Goal: Task Accomplishment & Management: Complete application form

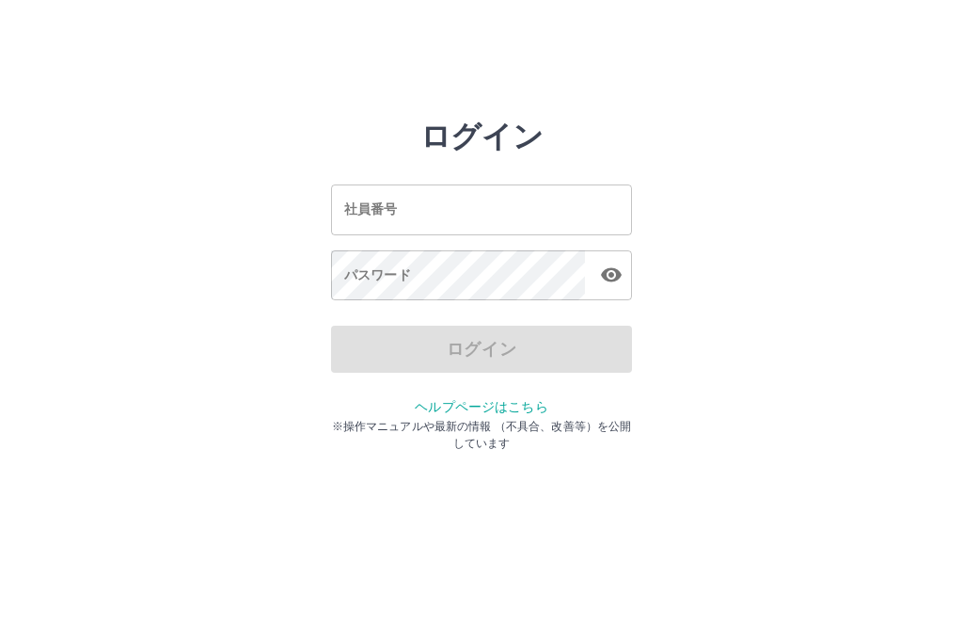
click at [374, 200] on div "社員番号 社員番号" at bounding box center [481, 209] width 301 height 50
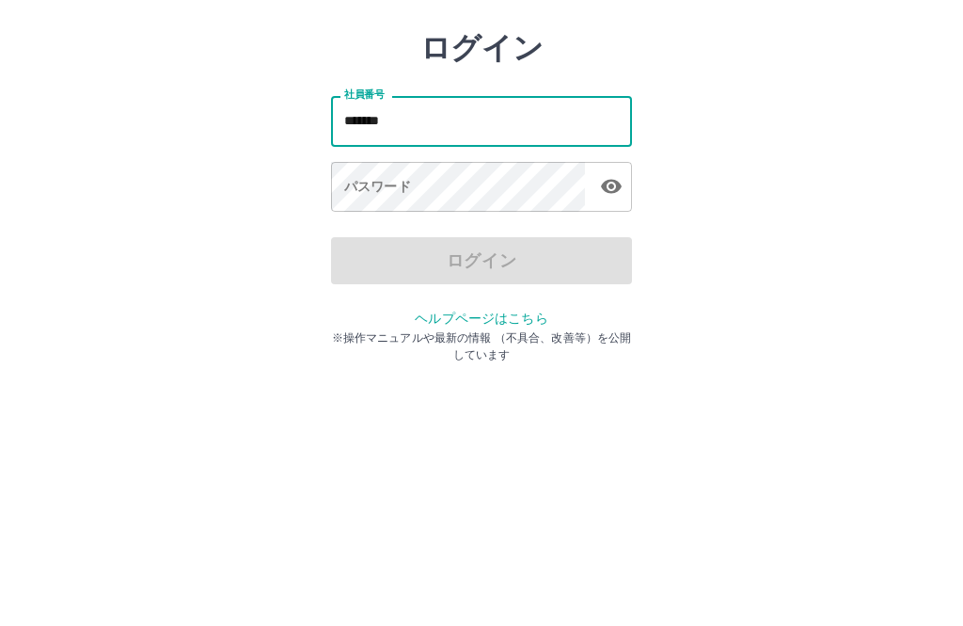
type input "*******"
click at [369, 250] on div "パスワード パスワード" at bounding box center [481, 276] width 301 height 53
click at [353, 250] on div "パスワード パスワード" at bounding box center [481, 276] width 301 height 53
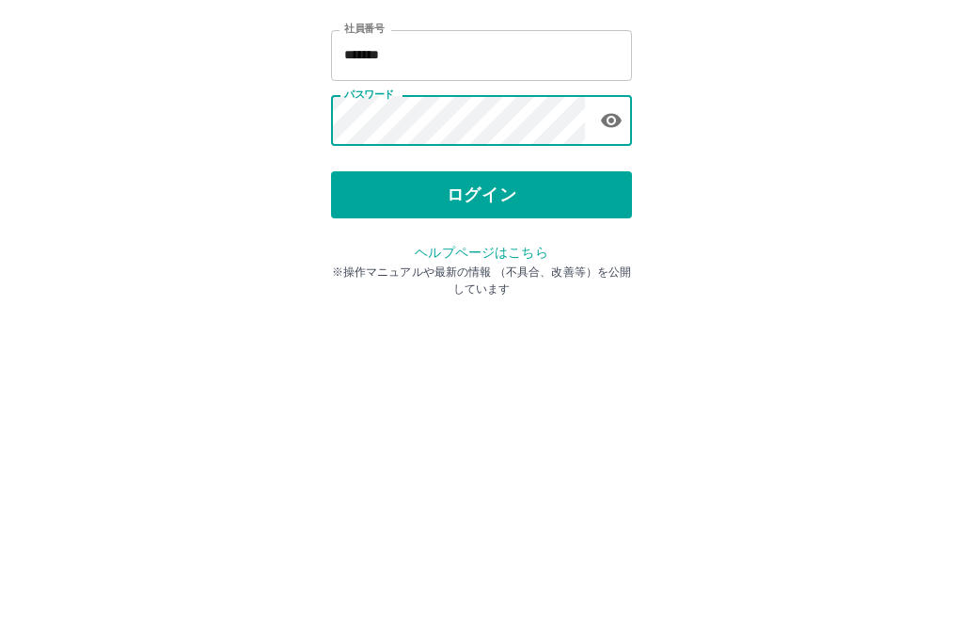
click at [500, 325] on button "ログイン" at bounding box center [481, 348] width 301 height 47
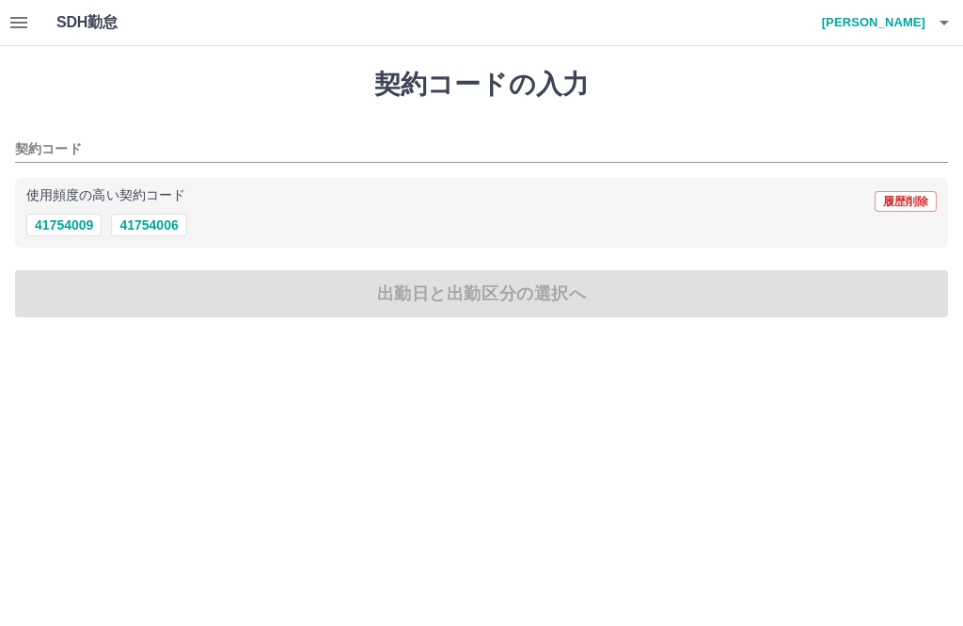
click at [152, 228] on button "41754006" at bounding box center [148, 225] width 75 height 23
type input "********"
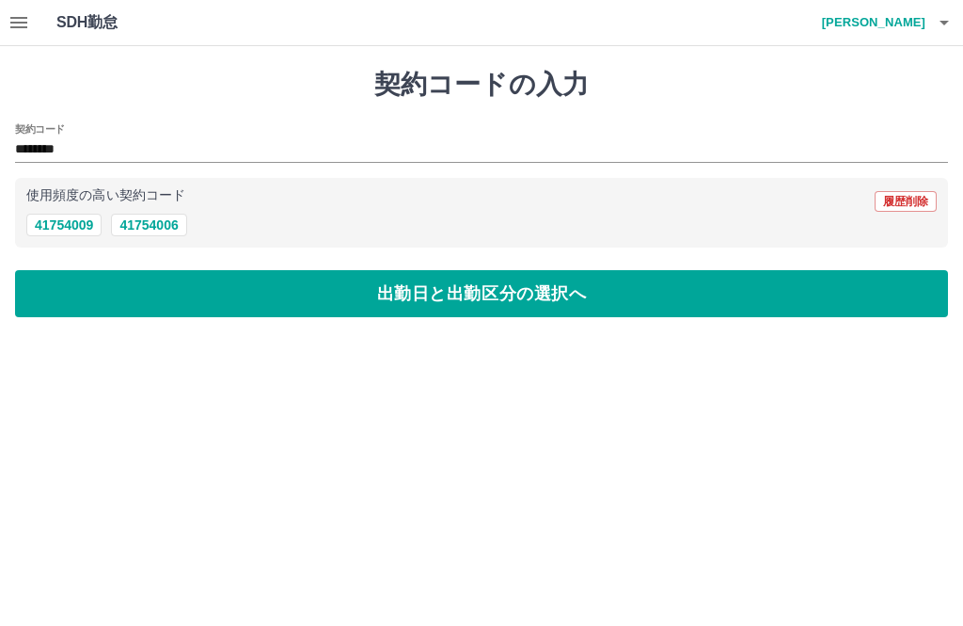
click at [435, 285] on button "出勤日と出勤区分の選択へ" at bounding box center [481, 293] width 933 height 47
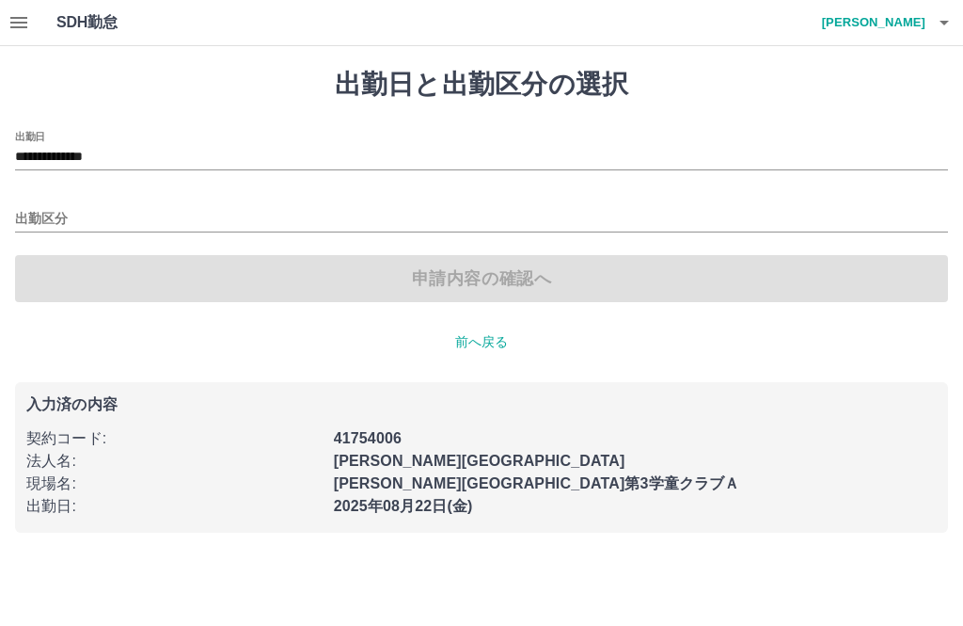
click at [48, 208] on input "出勤区分" at bounding box center [481, 220] width 933 height 24
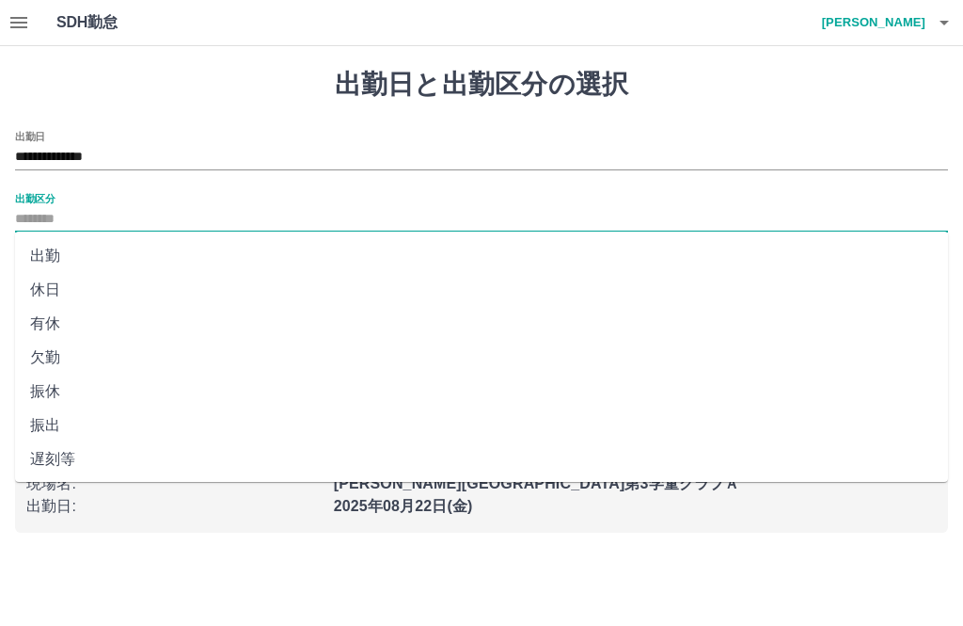
click at [43, 252] on li "出勤" at bounding box center [481, 256] width 933 height 34
type input "**"
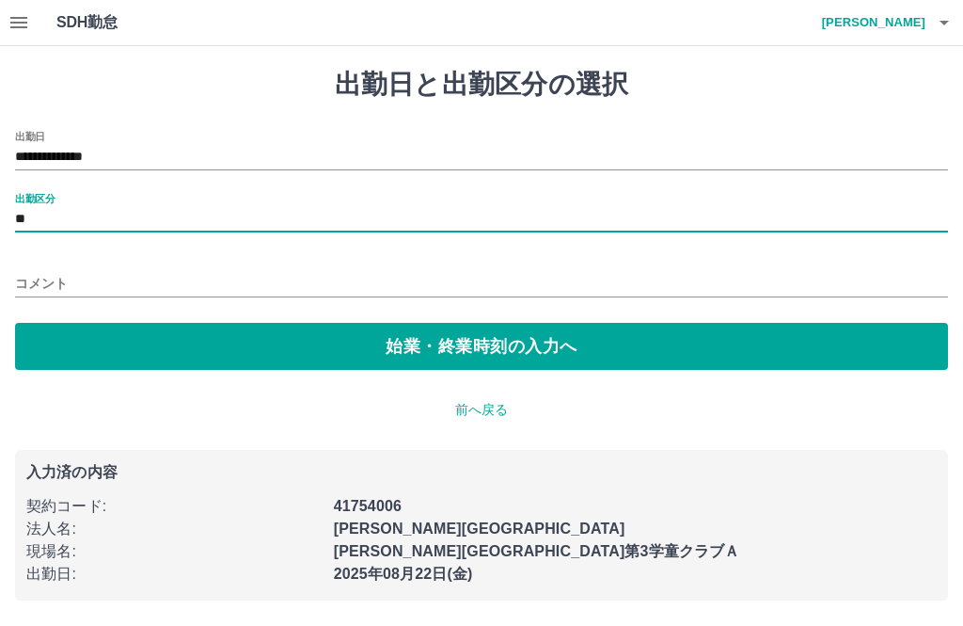
click at [413, 333] on button "始業・終業時刻の入力へ" at bounding box center [481, 346] width 933 height 47
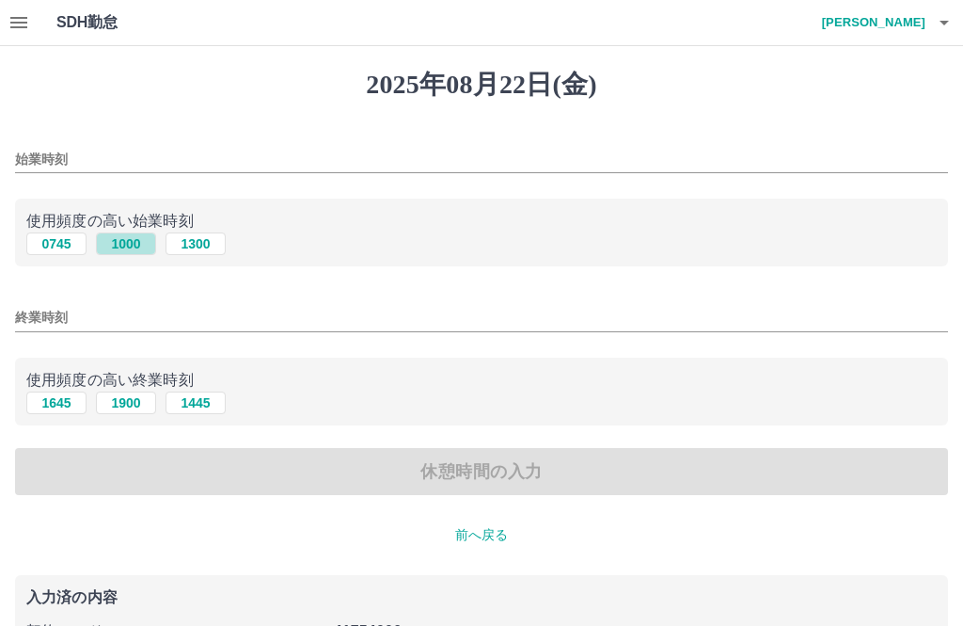
click at [130, 239] on button "1000" at bounding box center [126, 243] width 60 height 23
type input "****"
click at [129, 393] on button "1900" at bounding box center [126, 402] width 60 height 23
type input "****"
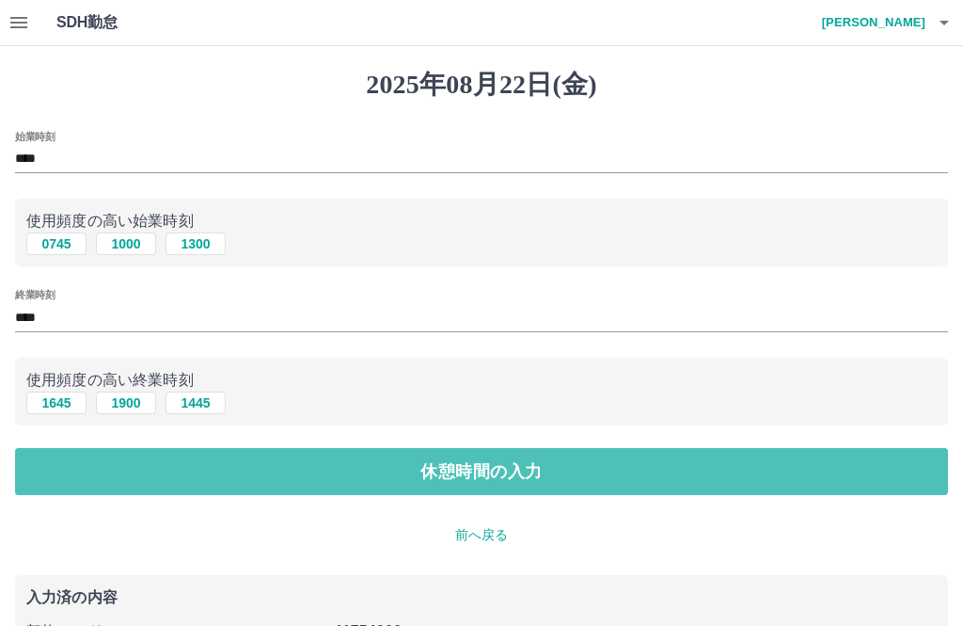
click at [444, 467] on button "休憩時間の入力" at bounding box center [481, 471] width 933 height 47
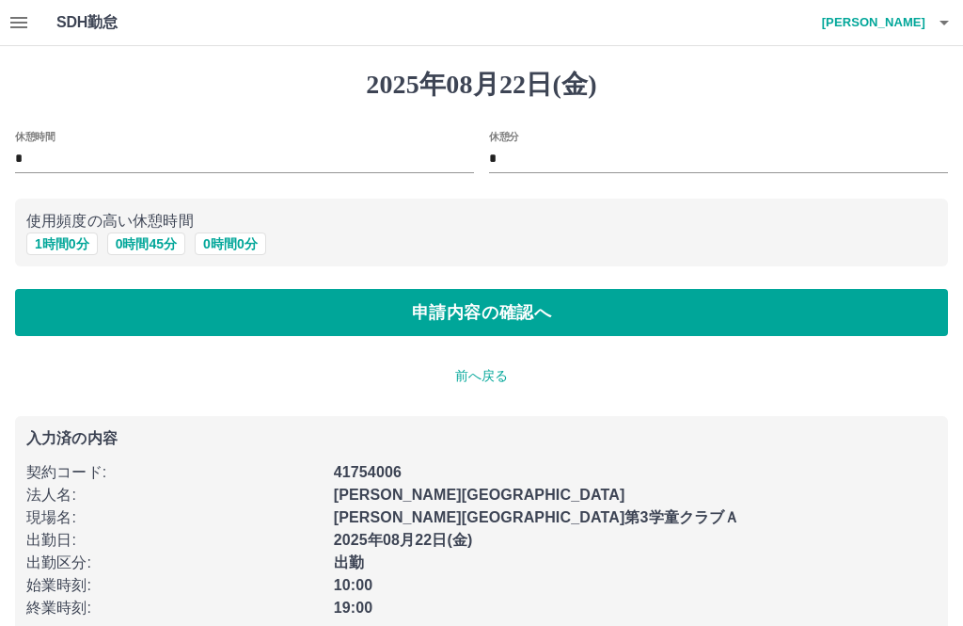
click at [69, 234] on button "1 時間 0 分" at bounding box center [61, 243] width 71 height 23
type input "*"
click at [452, 302] on button "申請内容の確認へ" at bounding box center [481, 312] width 933 height 47
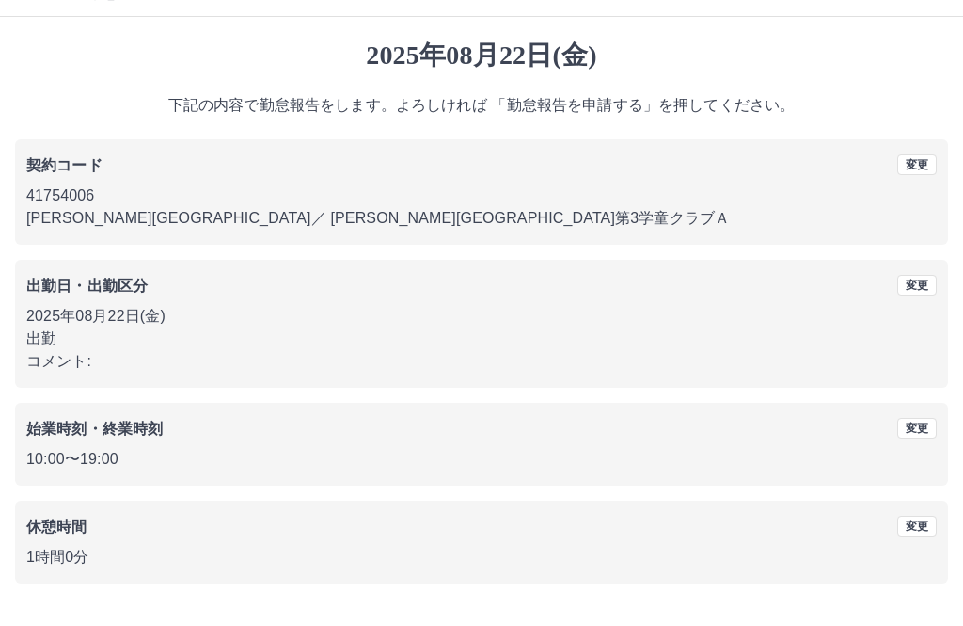
scroll to position [18, 0]
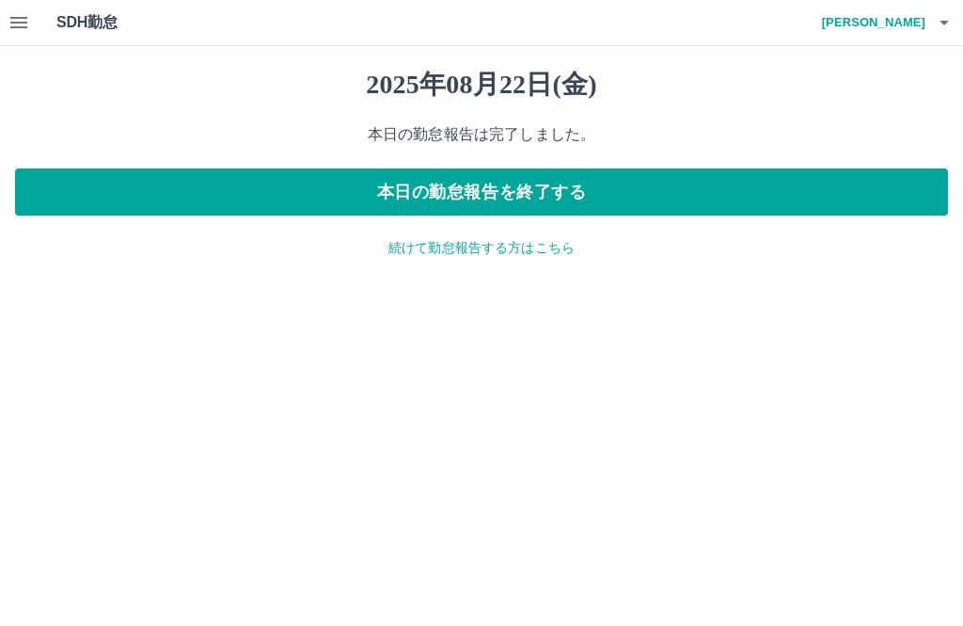
click at [388, 189] on button "本日の勤怠報告を終了する" at bounding box center [481, 191] width 933 height 47
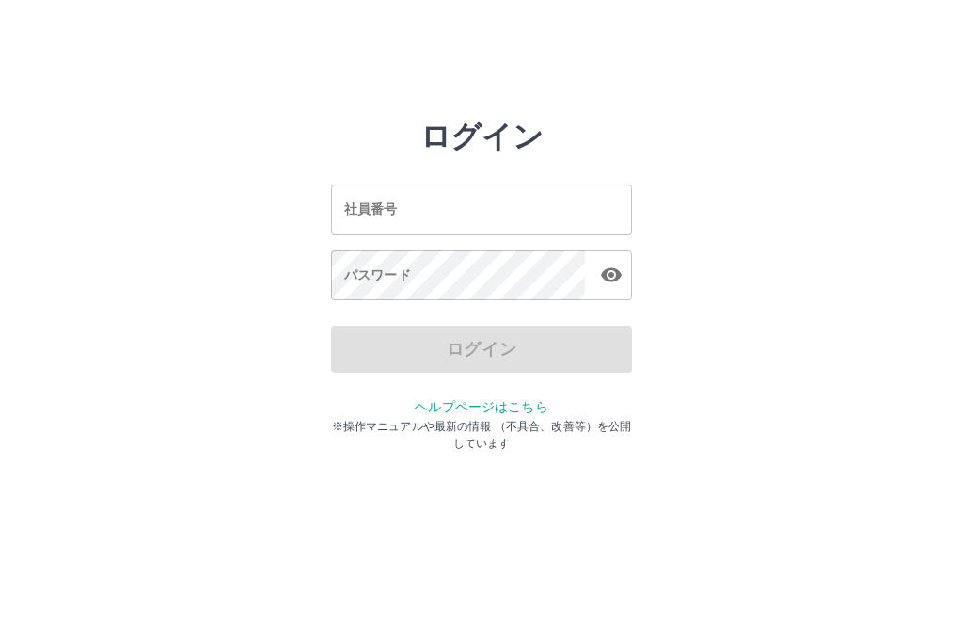
click at [376, 207] on div "社員番号 社員番号" at bounding box center [481, 209] width 301 height 50
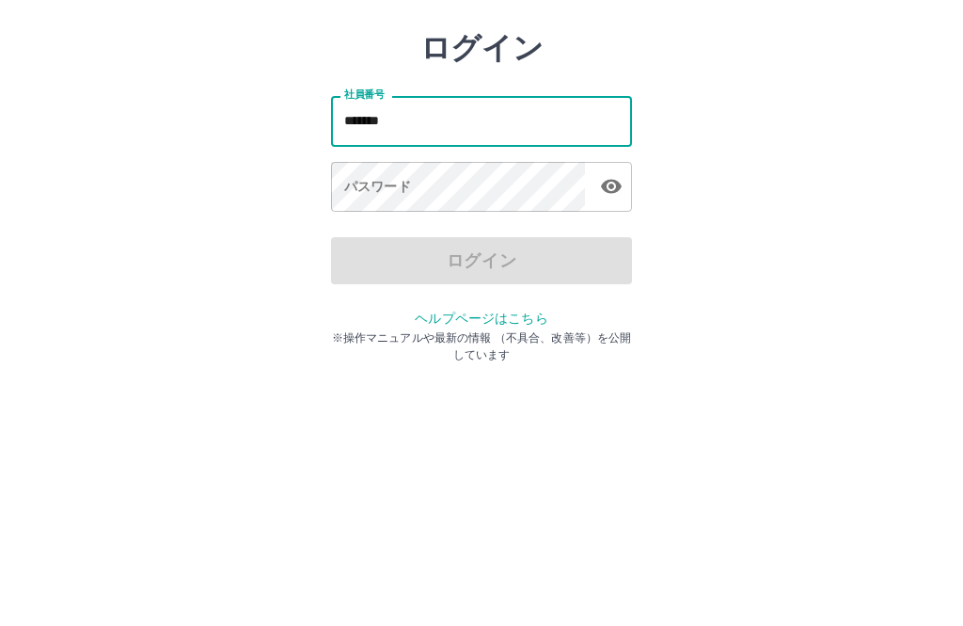
type input "*******"
click at [349, 250] on div "パスワード パスワード" at bounding box center [481, 276] width 301 height 53
click at [363, 250] on div "パスワード パスワード" at bounding box center [481, 276] width 301 height 53
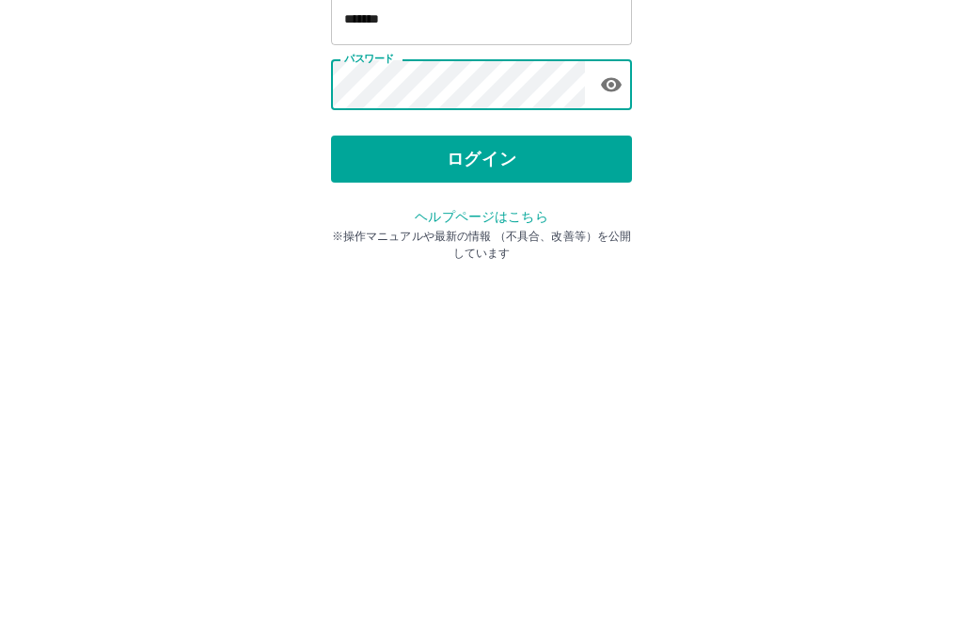
click at [476, 325] on button "ログイン" at bounding box center [481, 348] width 301 height 47
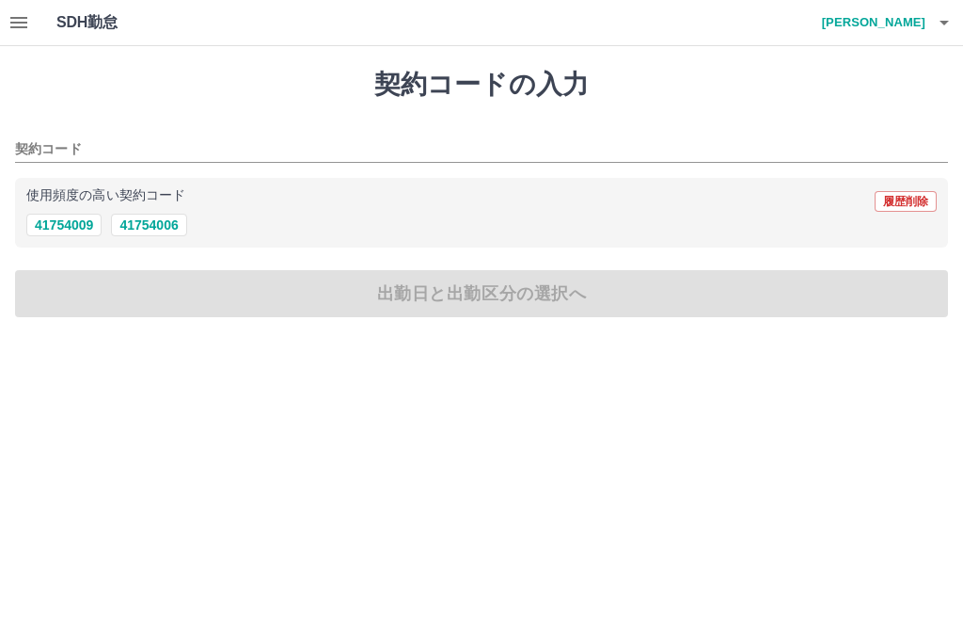
click at [22, 23] on icon "button" at bounding box center [18, 22] width 17 height 11
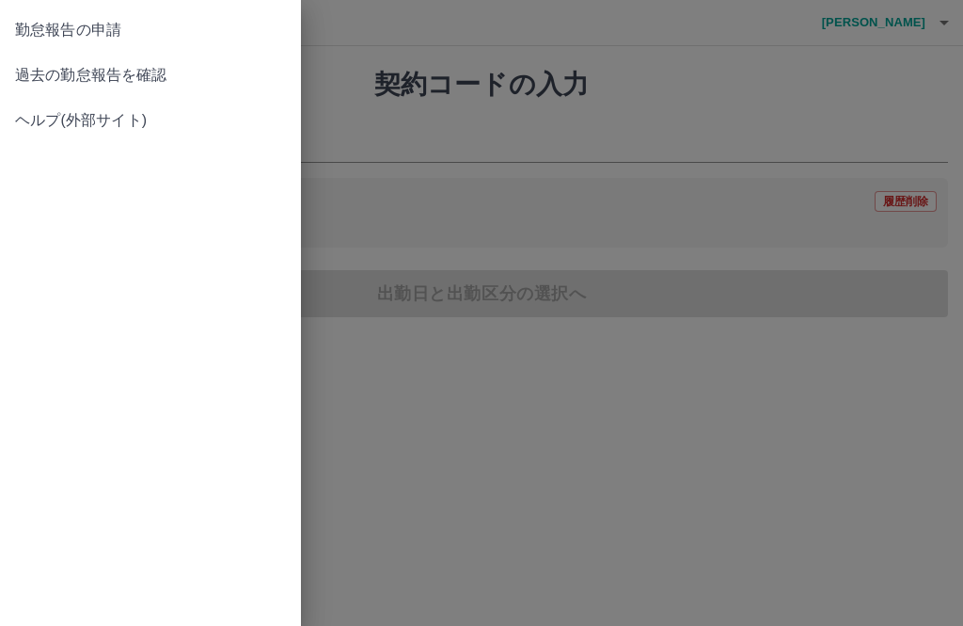
click at [138, 64] on span "過去の勤怠報告を確認" at bounding box center [150, 75] width 271 height 23
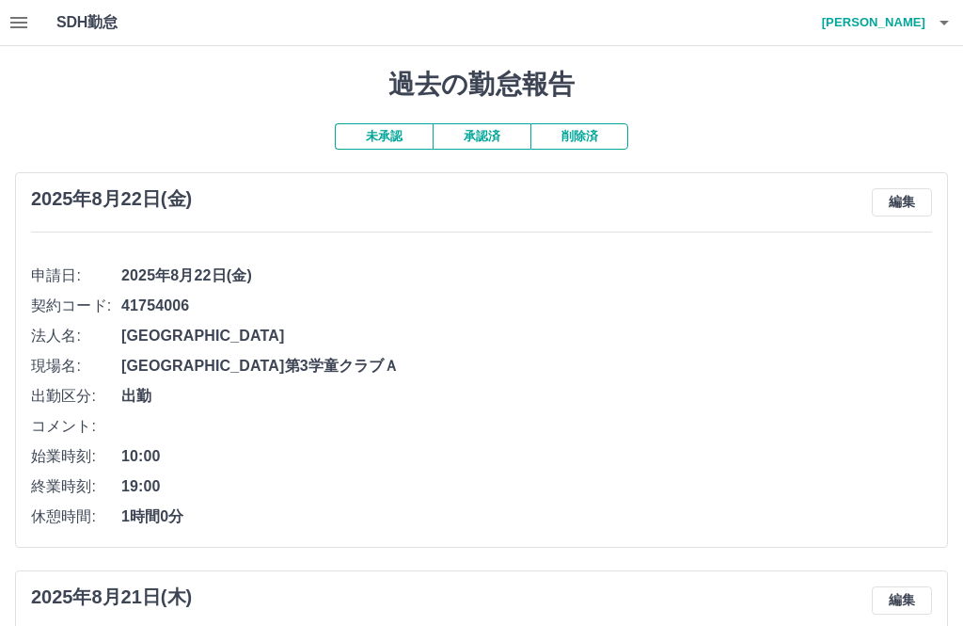
click at [896, 24] on h4 "小川　明美" at bounding box center [869, 22] width 113 height 45
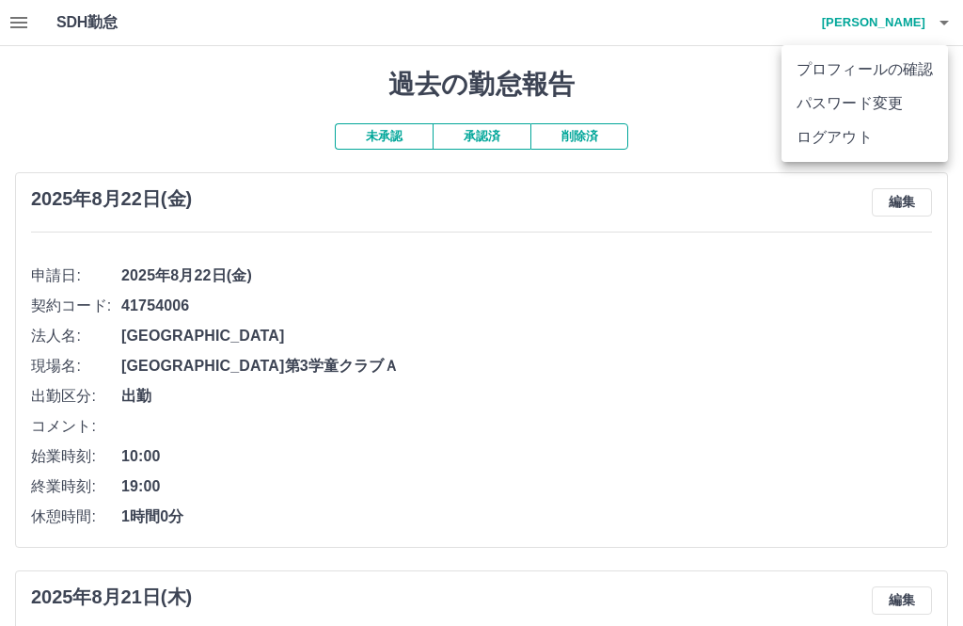
click at [836, 134] on li "ログアウト" at bounding box center [865, 137] width 166 height 34
